Goal: Task Accomplishment & Management: Use online tool/utility

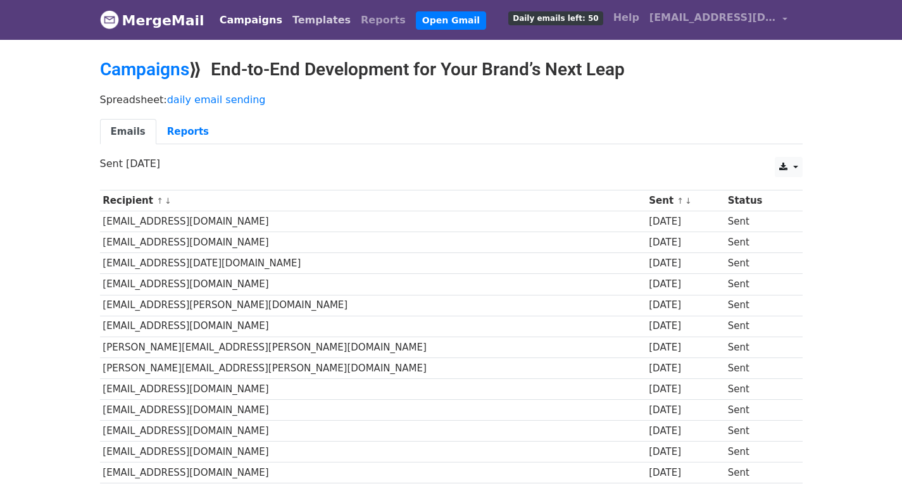
click at [308, 22] on link "Templates" at bounding box center [321, 20] width 68 height 25
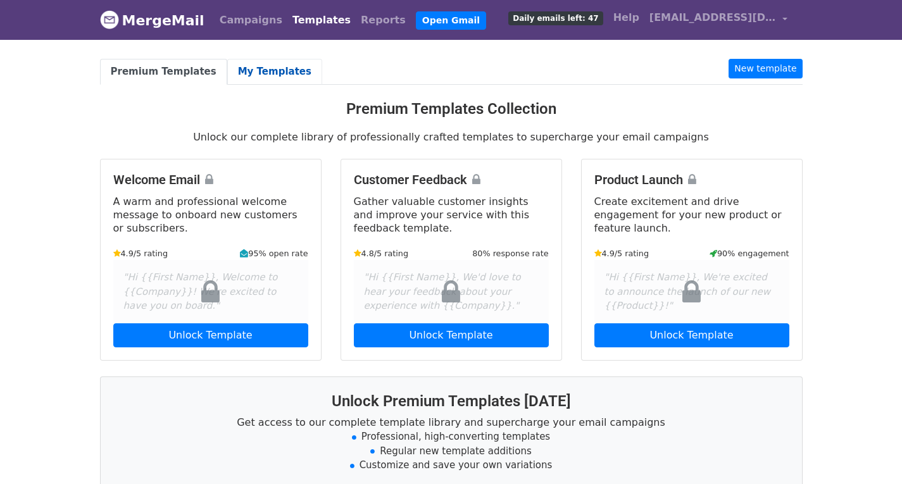
click at [248, 80] on link "My Templates" at bounding box center [274, 72] width 95 height 26
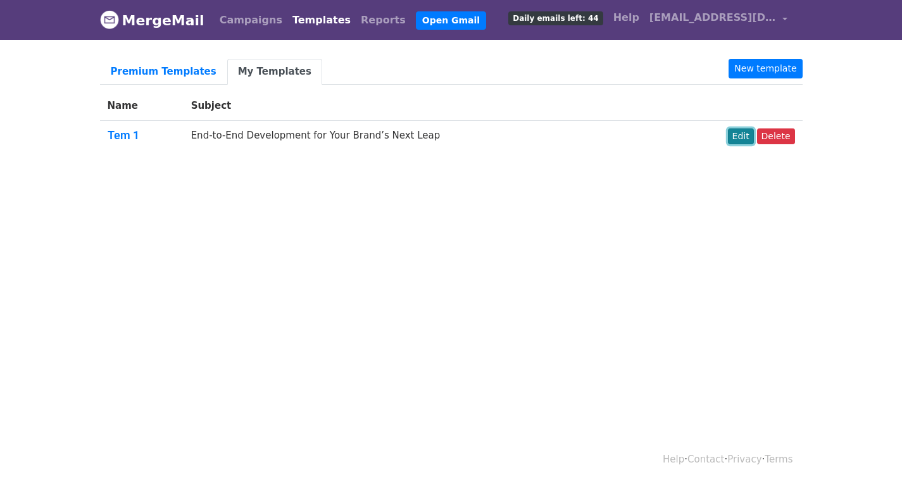
click at [745, 140] on link "Edit" at bounding box center [741, 137] width 26 height 16
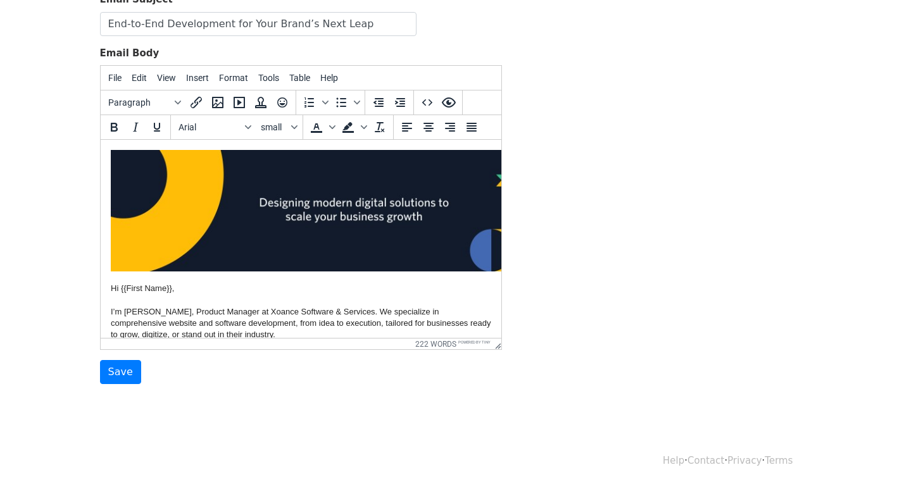
scroll to position [156, 0]
